Goal: Find specific page/section: Find specific page/section

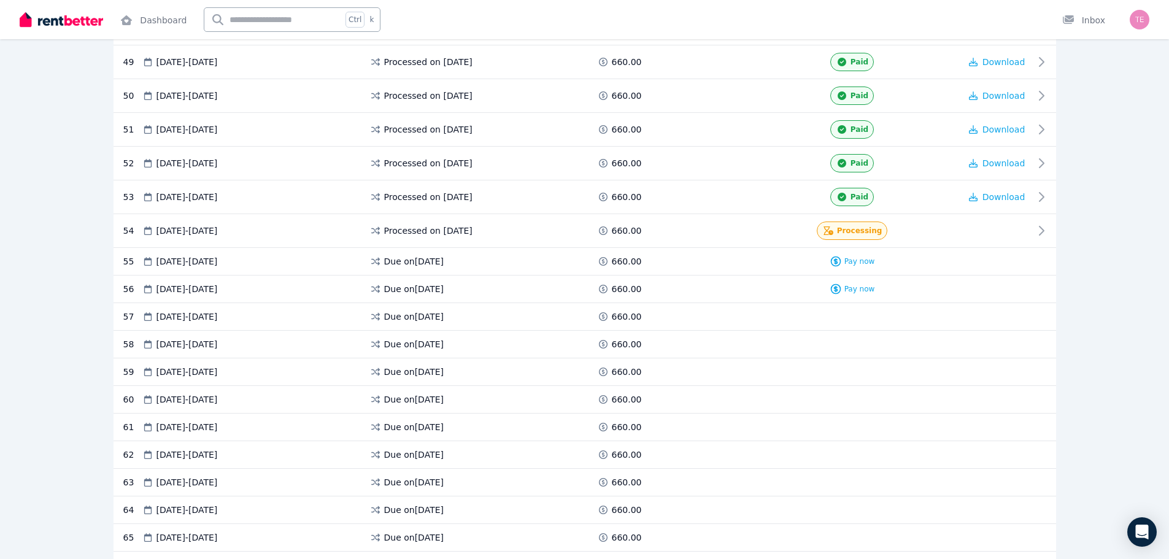
scroll to position [1902, 0]
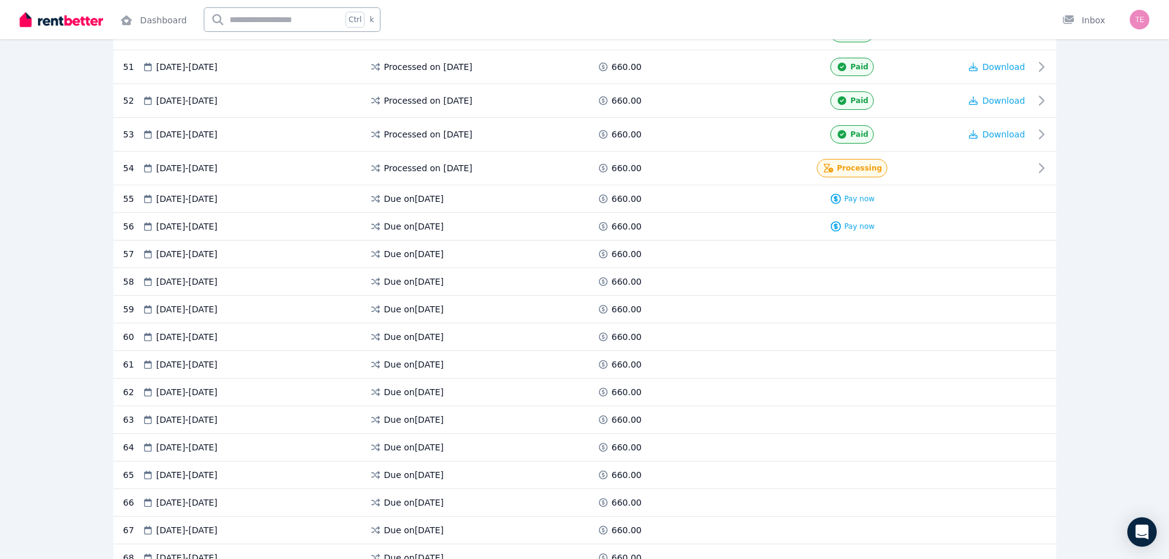
click at [865, 371] on div "61 [DATE] - [DATE] Due on [DATE] 660.00" at bounding box center [585, 365] width 943 height 28
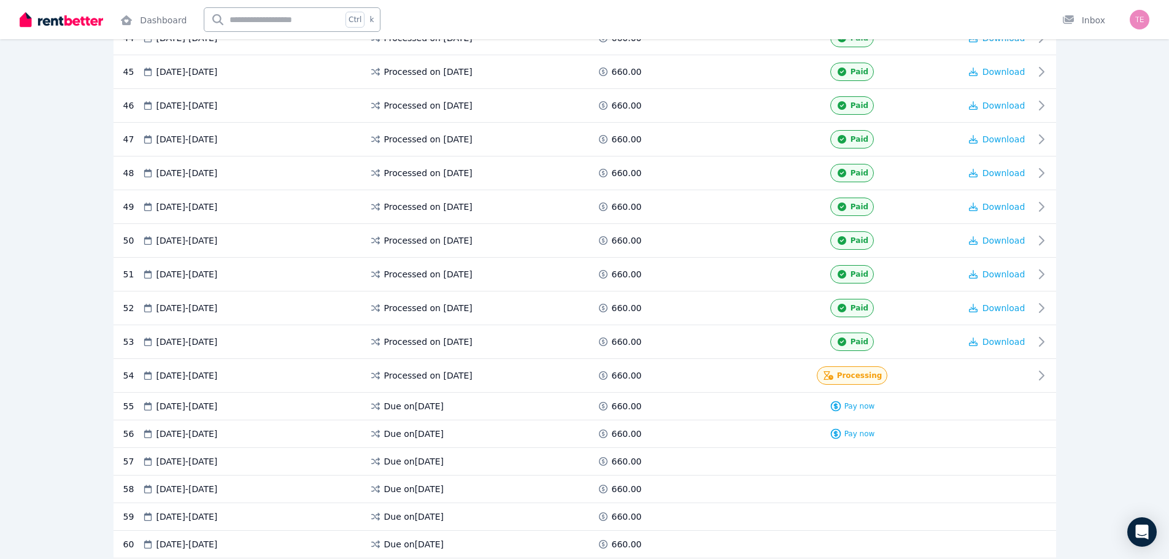
scroll to position [1657, 0]
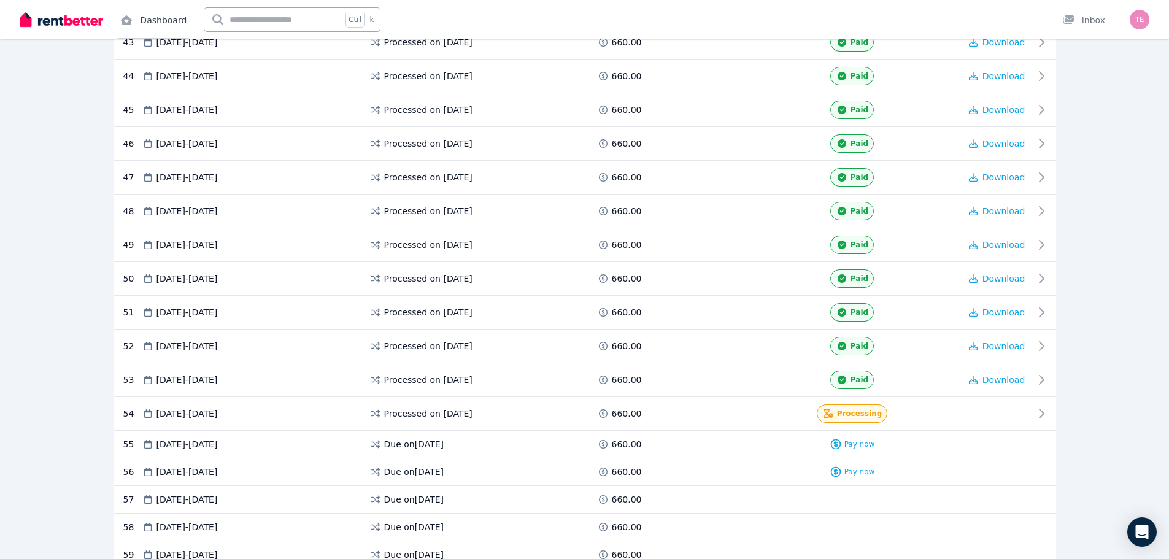
click at [164, 18] on link "Dashboard" at bounding box center [153, 19] width 71 height 39
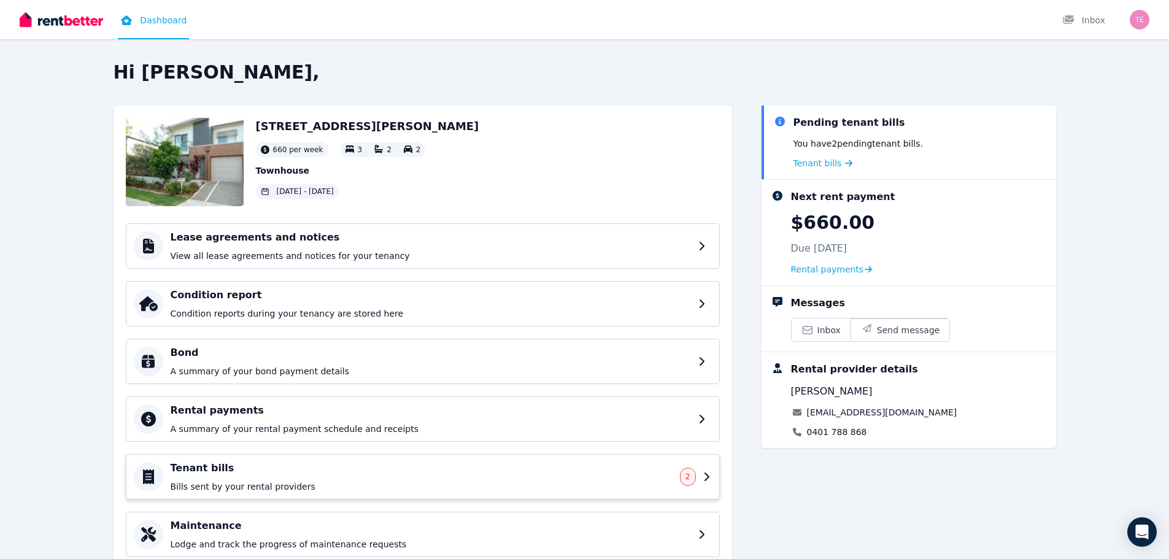
scroll to position [45, 0]
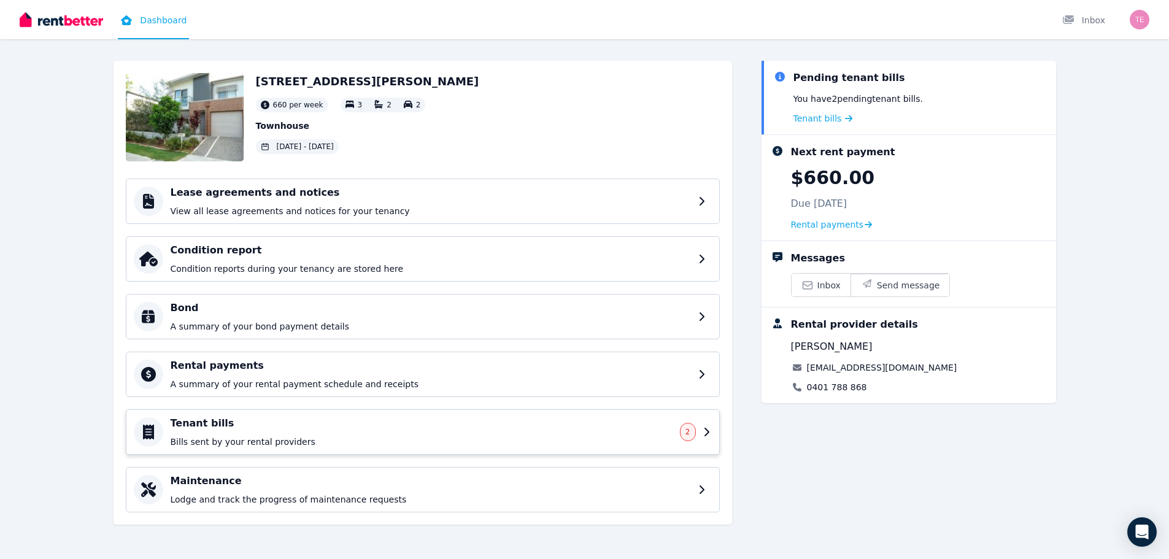
click at [302, 439] on p "Bills sent by your rental providers" at bounding box center [422, 442] width 502 height 12
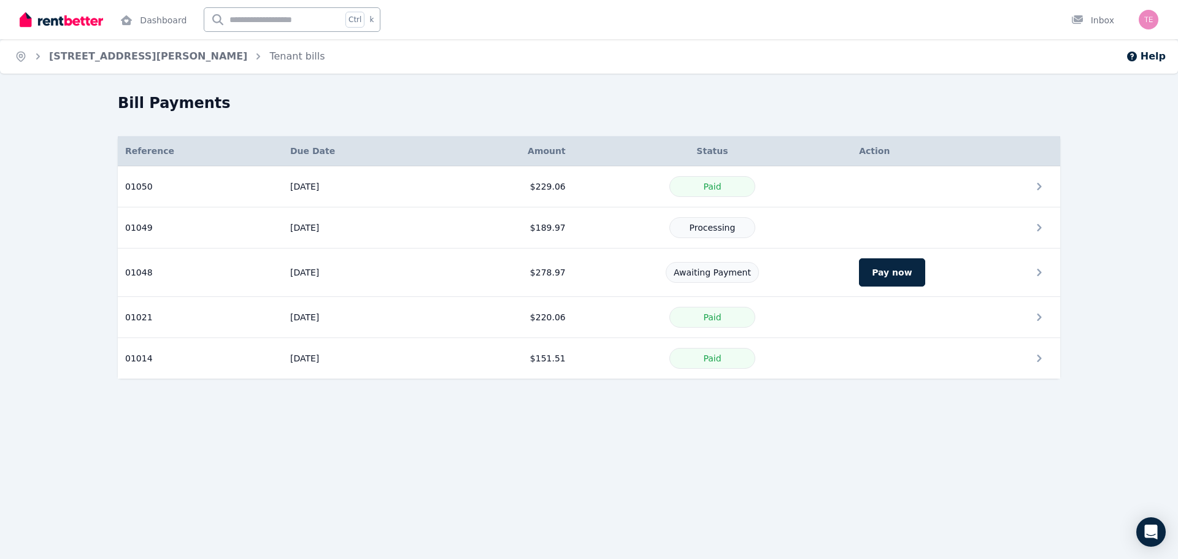
click at [447, 460] on div "Home [STREET_ADDRESS][PERSON_NAME] Tenant bills Help Bill Payments Details Refe…" at bounding box center [589, 279] width 1178 height 559
drag, startPoint x: 223, startPoint y: 446, endPoint x: 223, endPoint y: 438, distance: 8.6
click at [224, 446] on div "Home [STREET_ADDRESS][PERSON_NAME] Tenant bills Help Bill Payments Details Refe…" at bounding box center [589, 279] width 1178 height 559
click at [562, 522] on div "Home [STREET_ADDRESS][PERSON_NAME] Tenant bills Help Bill Payments Details Refe…" at bounding box center [589, 279] width 1178 height 559
